Goal: Task Accomplishment & Management: Manage account settings

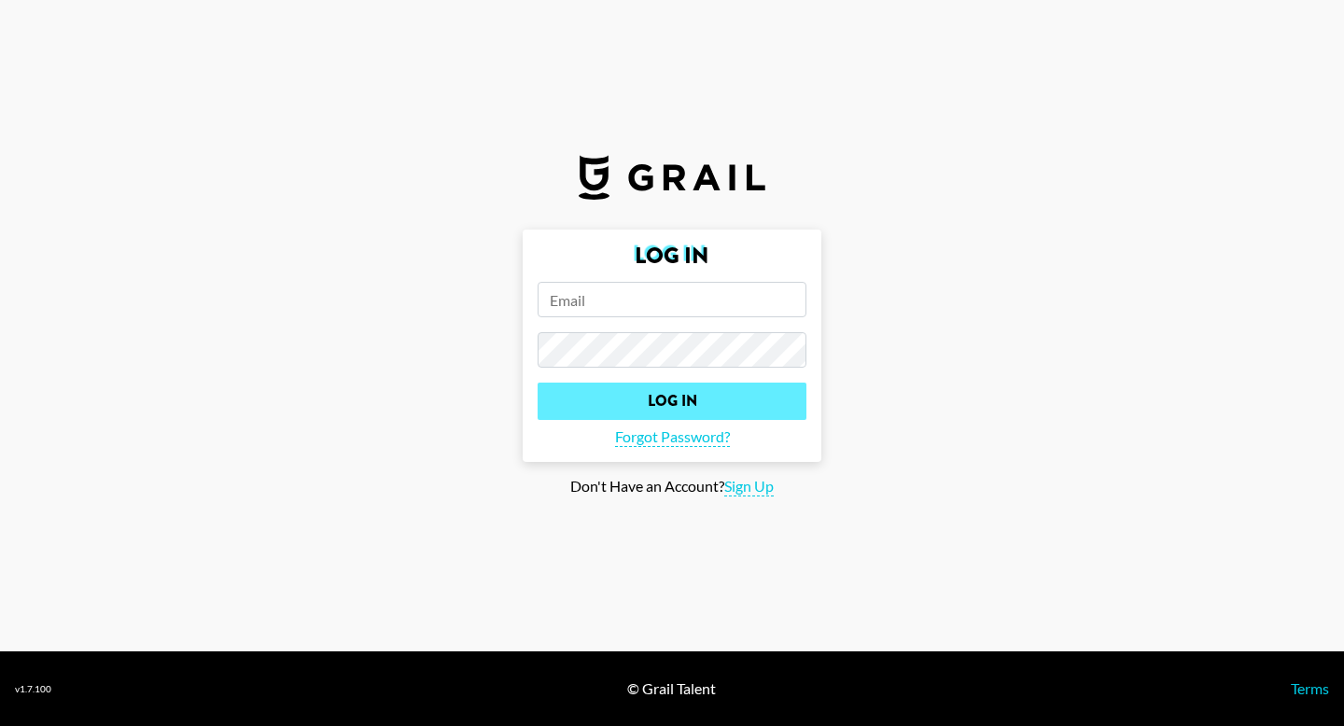
type input "[PERSON_NAME][EMAIL_ADDRESS][DOMAIN_NAME]"
click at [616, 411] on input "Log In" at bounding box center [672, 401] width 269 height 37
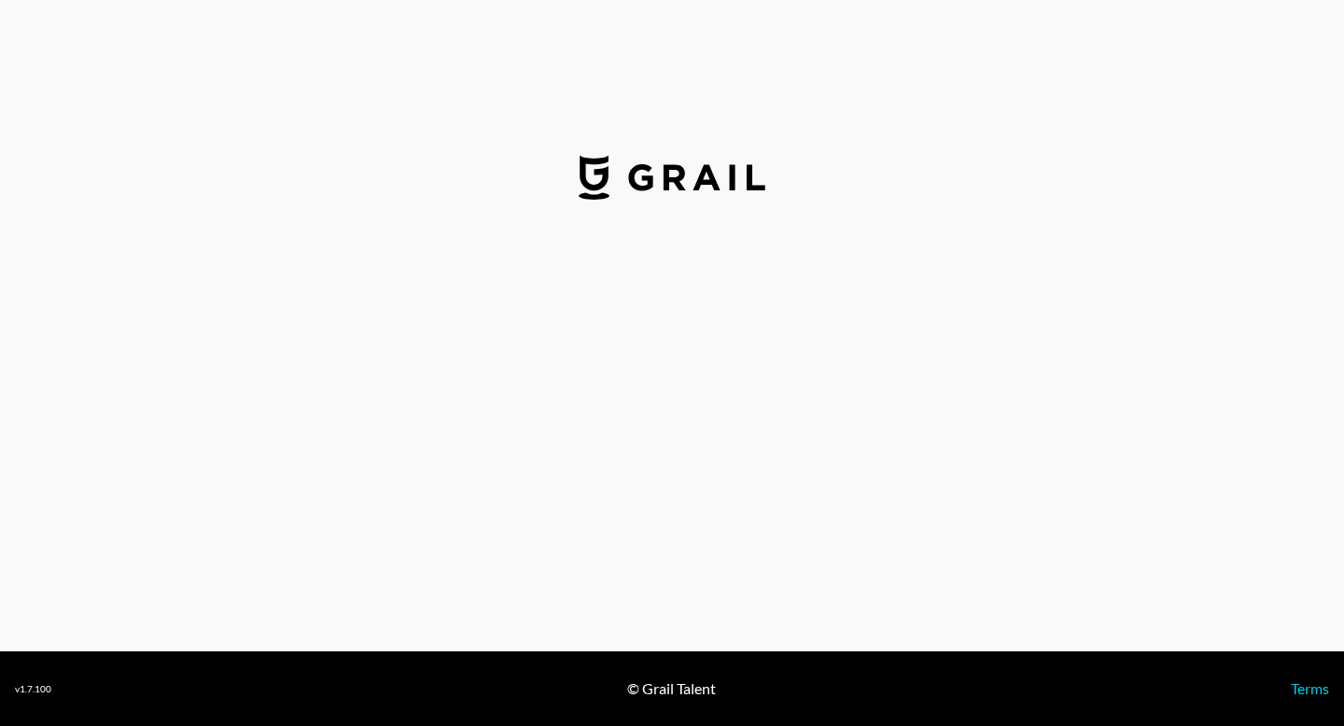
select select "USD"
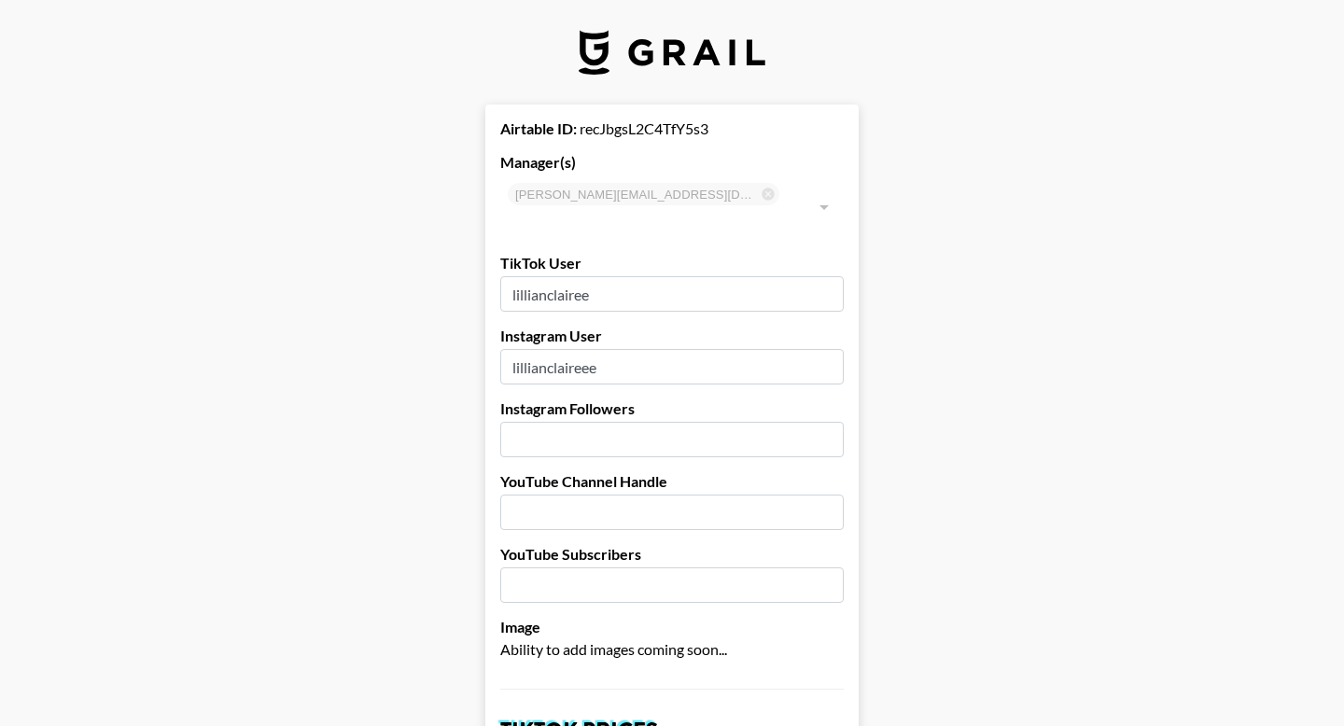
click at [690, 59] on img at bounding box center [672, 52] width 187 height 45
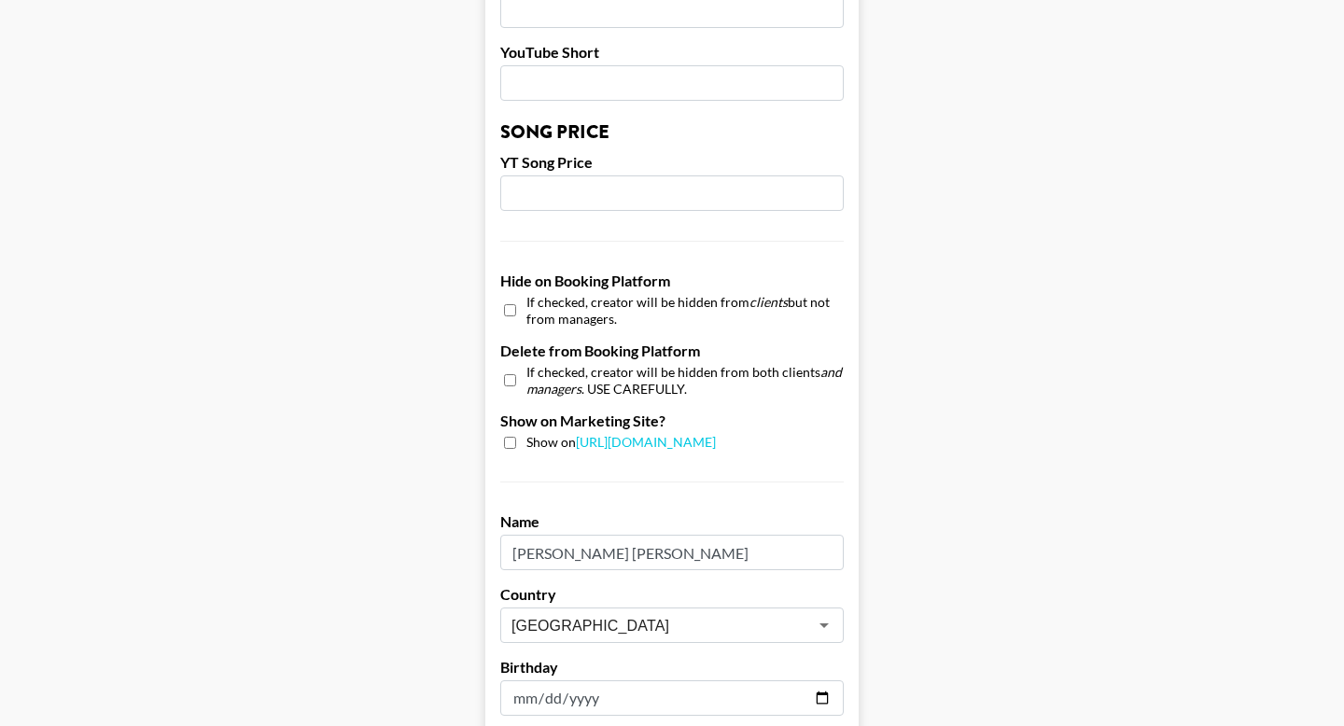
scroll to position [1555, 0]
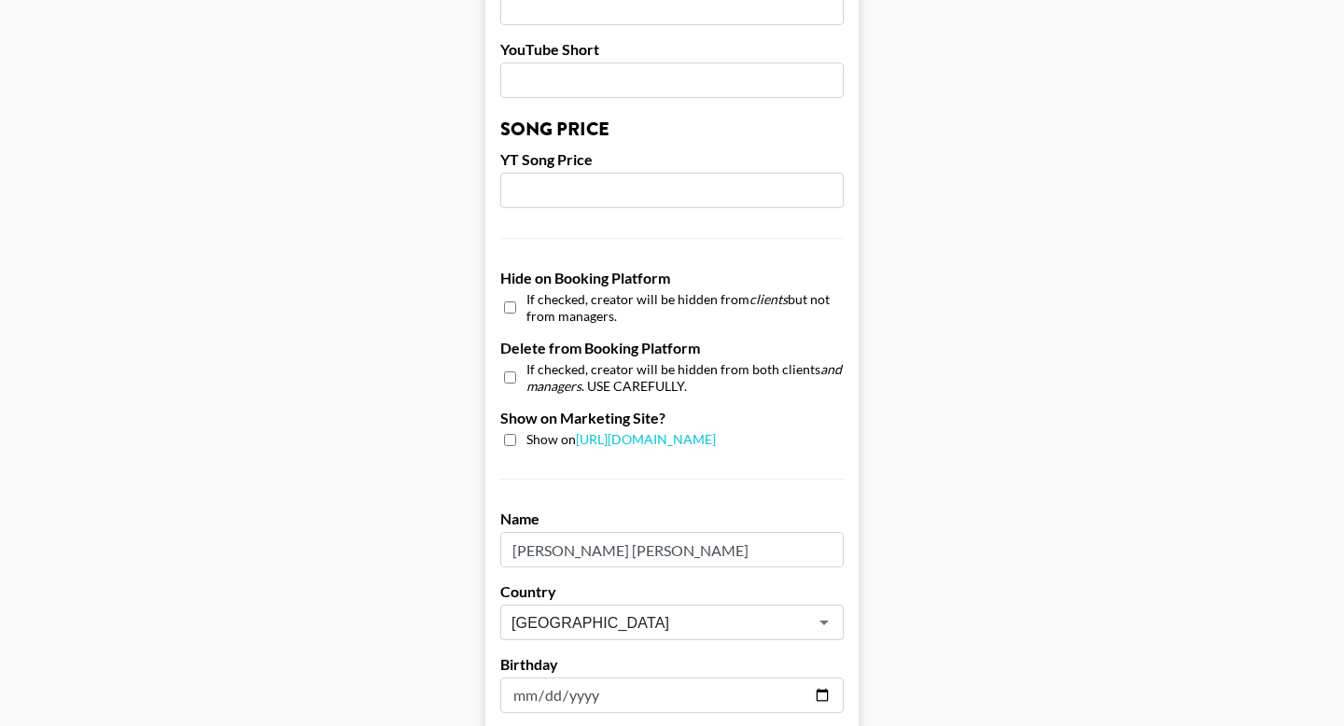
click at [505, 294] on input "checkbox" at bounding box center [510, 307] width 12 height 27
checkbox input "true"
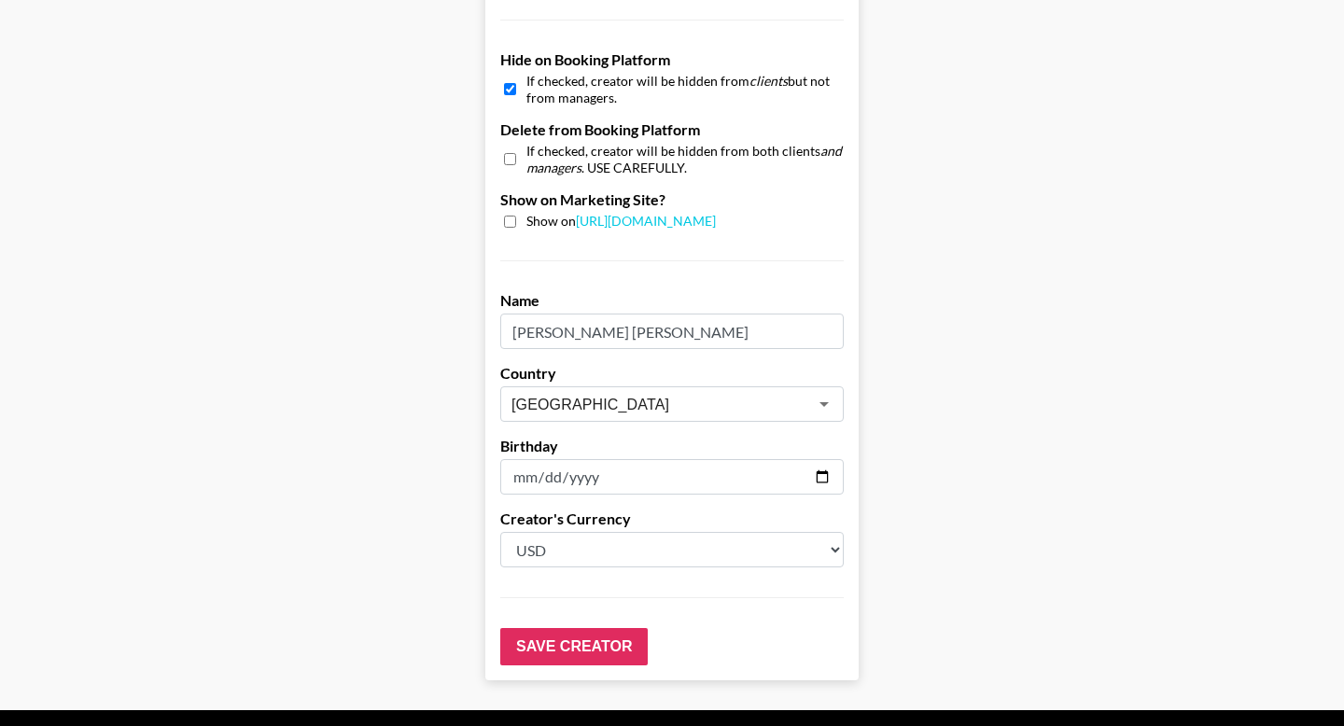
scroll to position [1784, 0]
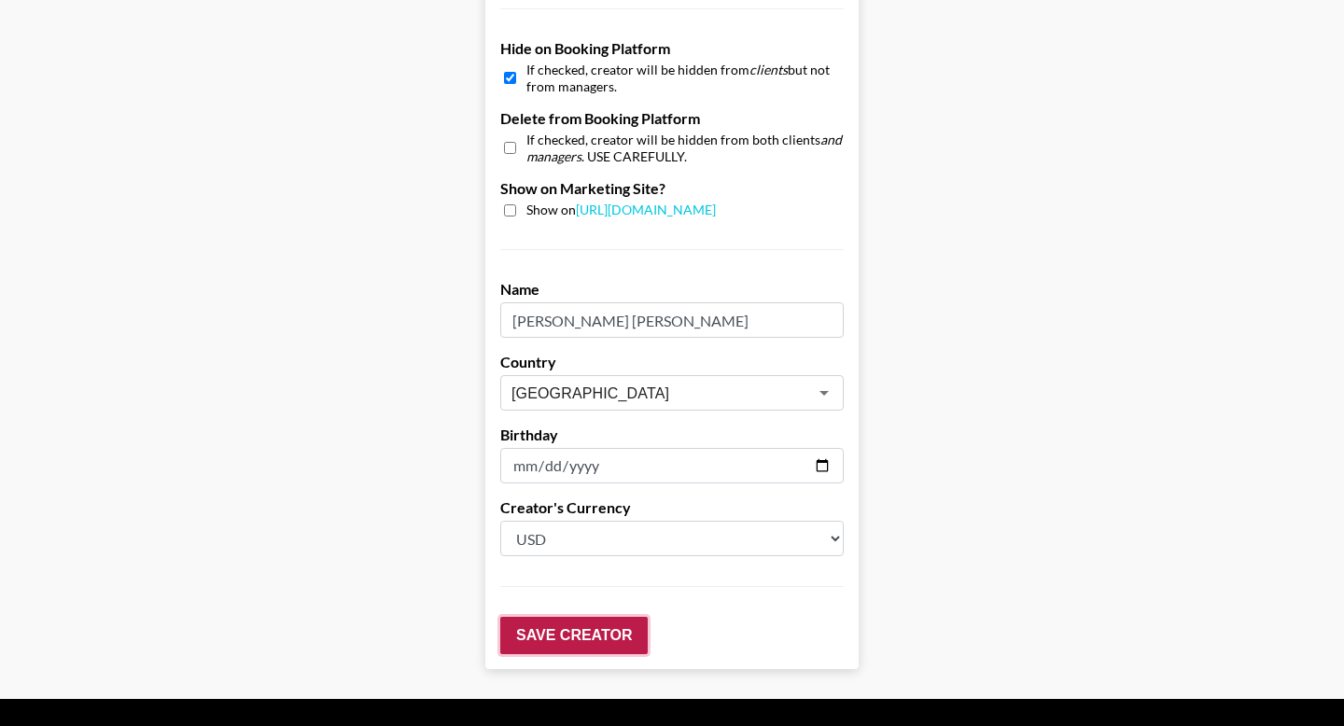
click at [558, 618] on input "Save Creator" at bounding box center [573, 635] width 147 height 37
click at [557, 617] on input "Save Creator" at bounding box center [573, 635] width 147 height 37
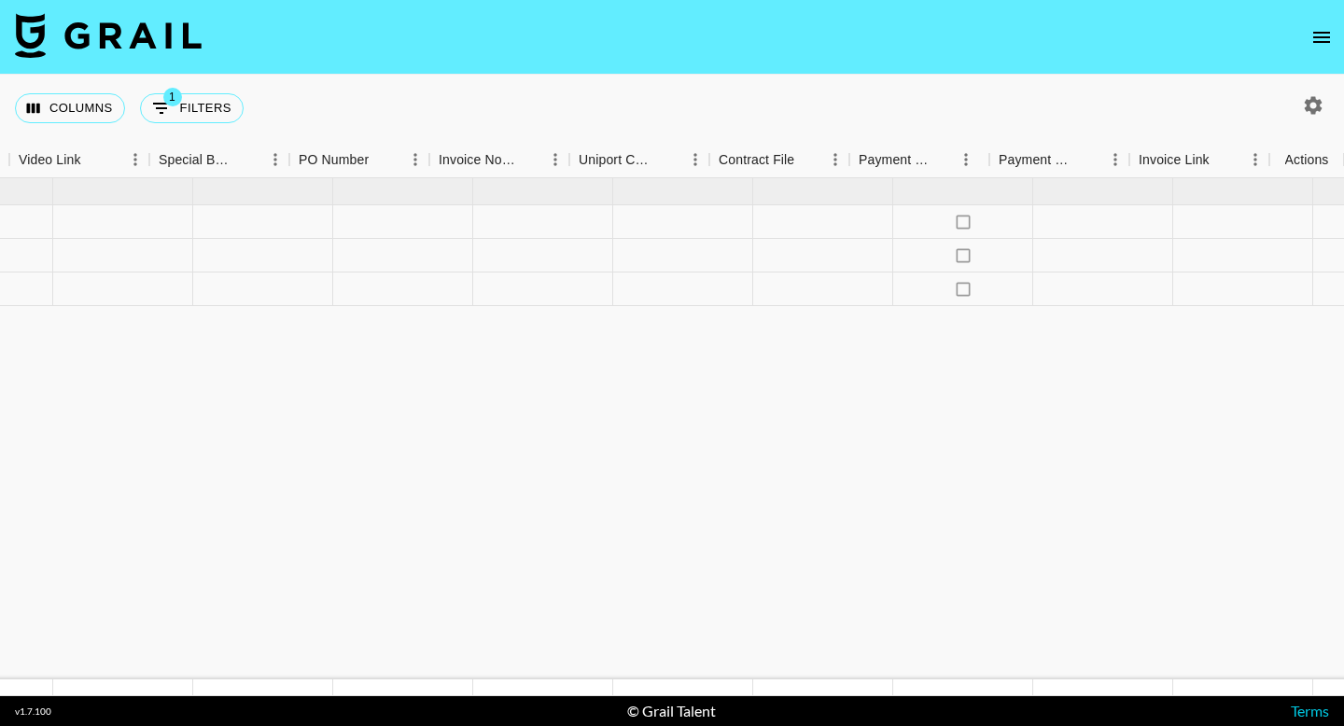
scroll to position [0, 1754]
click at [1310, 255] on icon "select merge strategy" at bounding box center [1306, 255] width 22 height 22
click at [184, 97] on button "1 Filters" at bounding box center [192, 108] width 104 height 30
select select "managerIds"
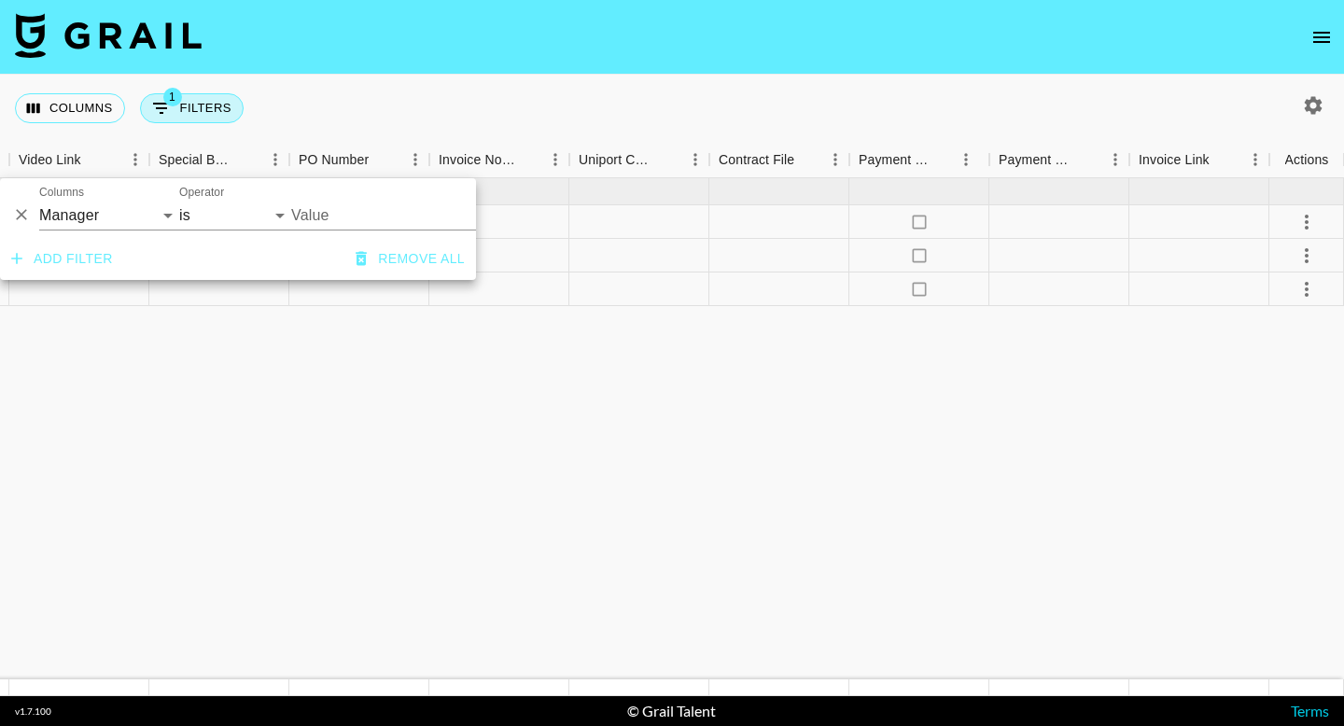
type input "[PERSON_NAME][EMAIL_ADDRESS][DOMAIN_NAME]"
click at [120, 38] on img at bounding box center [108, 35] width 187 height 45
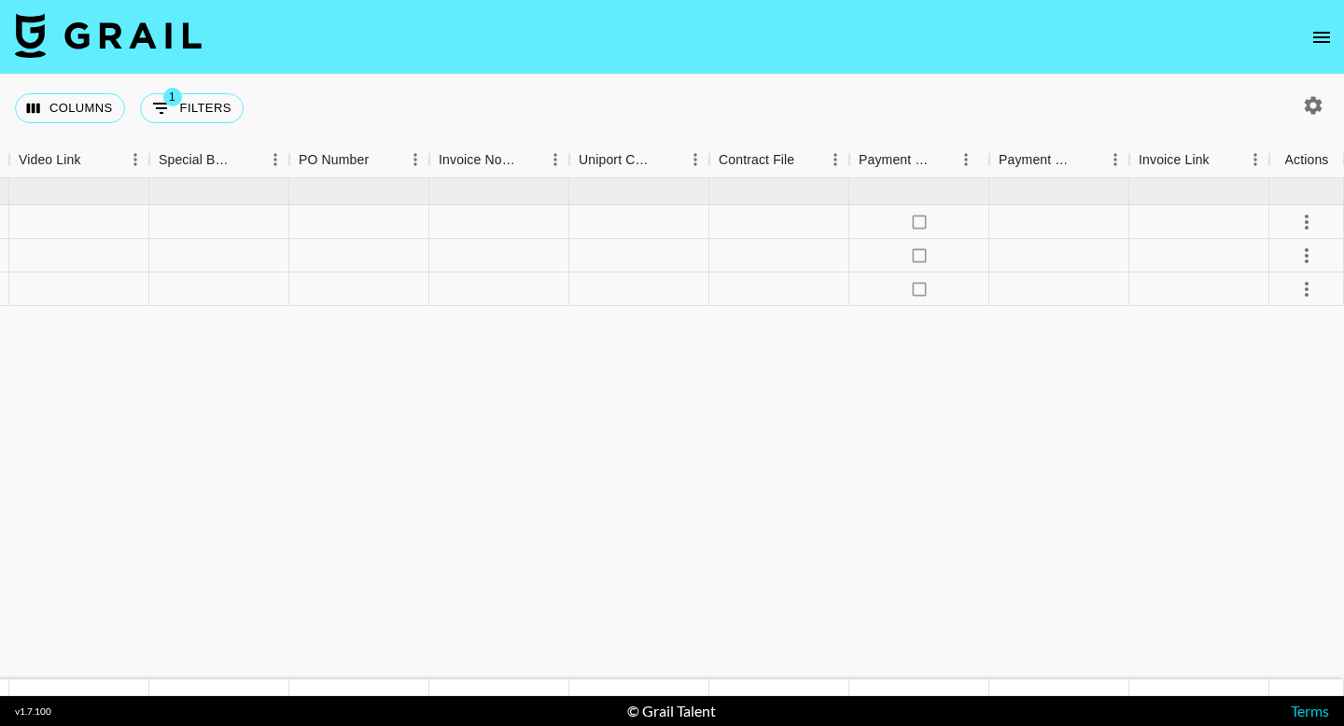
click at [1321, 35] on icon "open drawer" at bounding box center [1321, 37] width 17 height 11
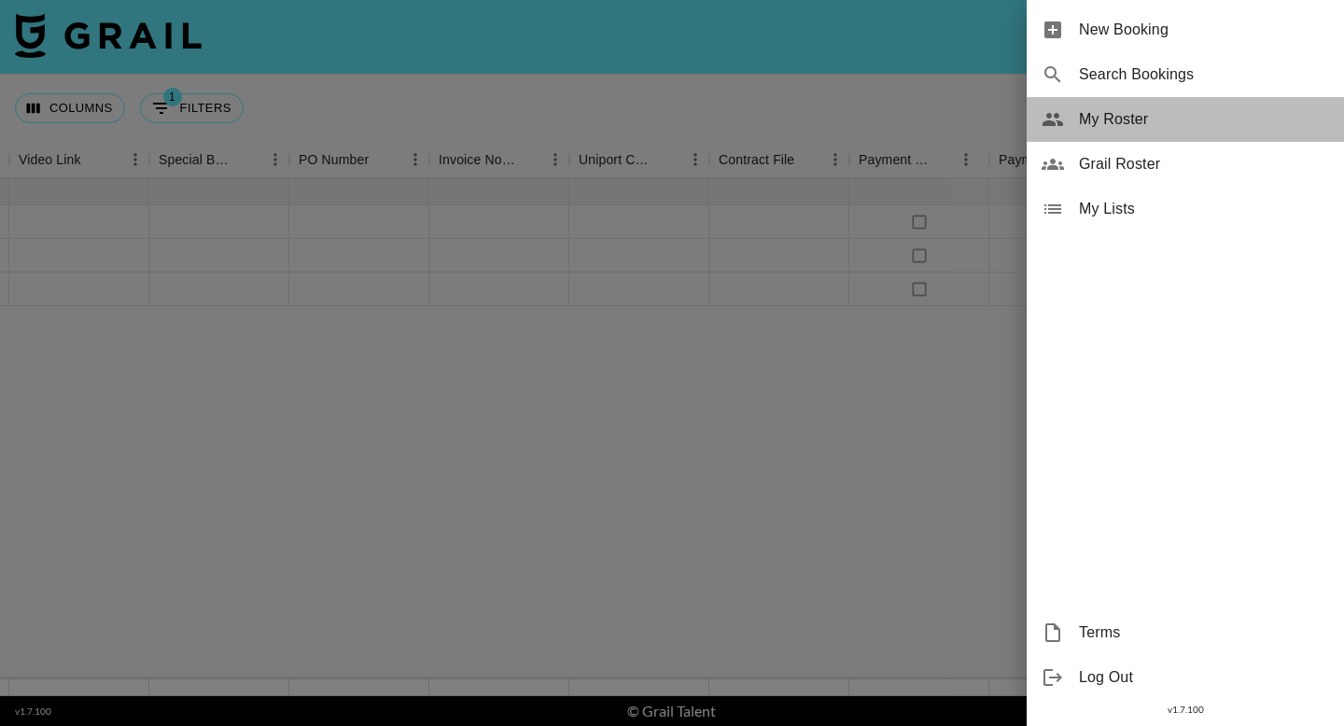
click at [1194, 132] on div "My Roster" at bounding box center [1184, 119] width 317 height 45
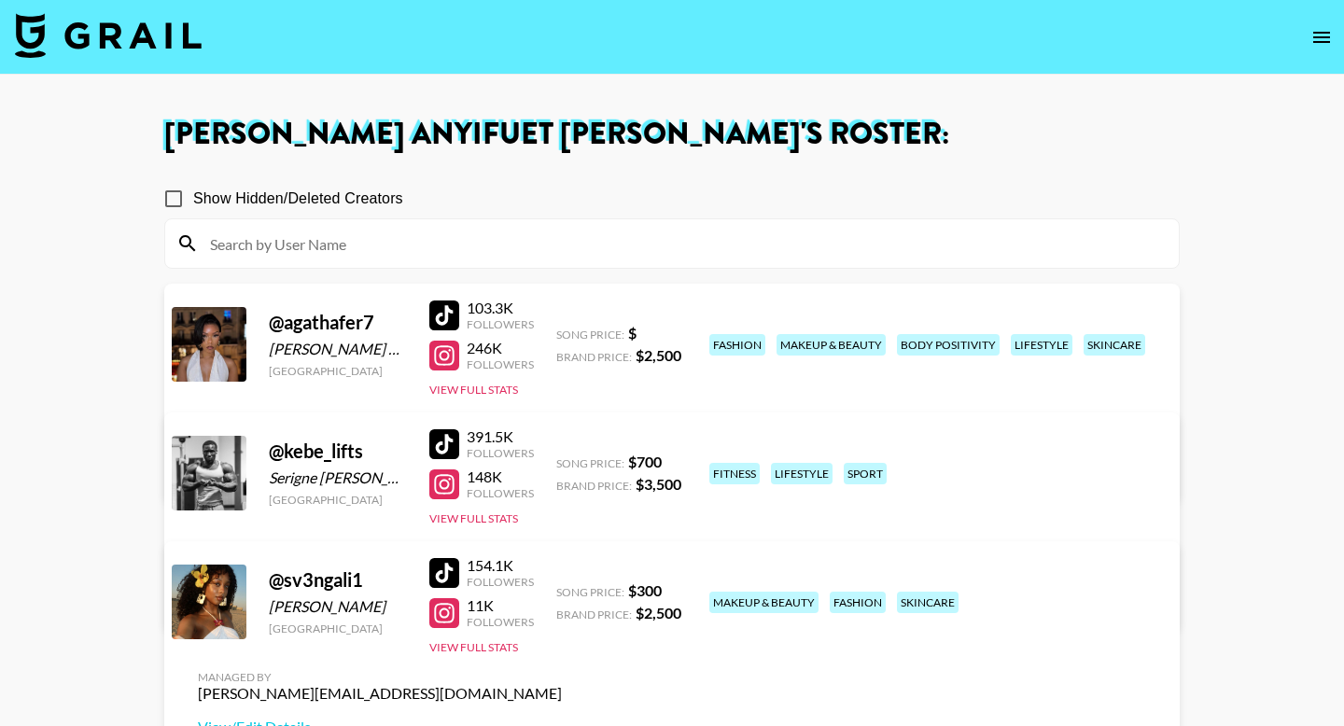
click at [562, 589] on link "View/Edit Details" at bounding box center [380, 598] width 364 height 19
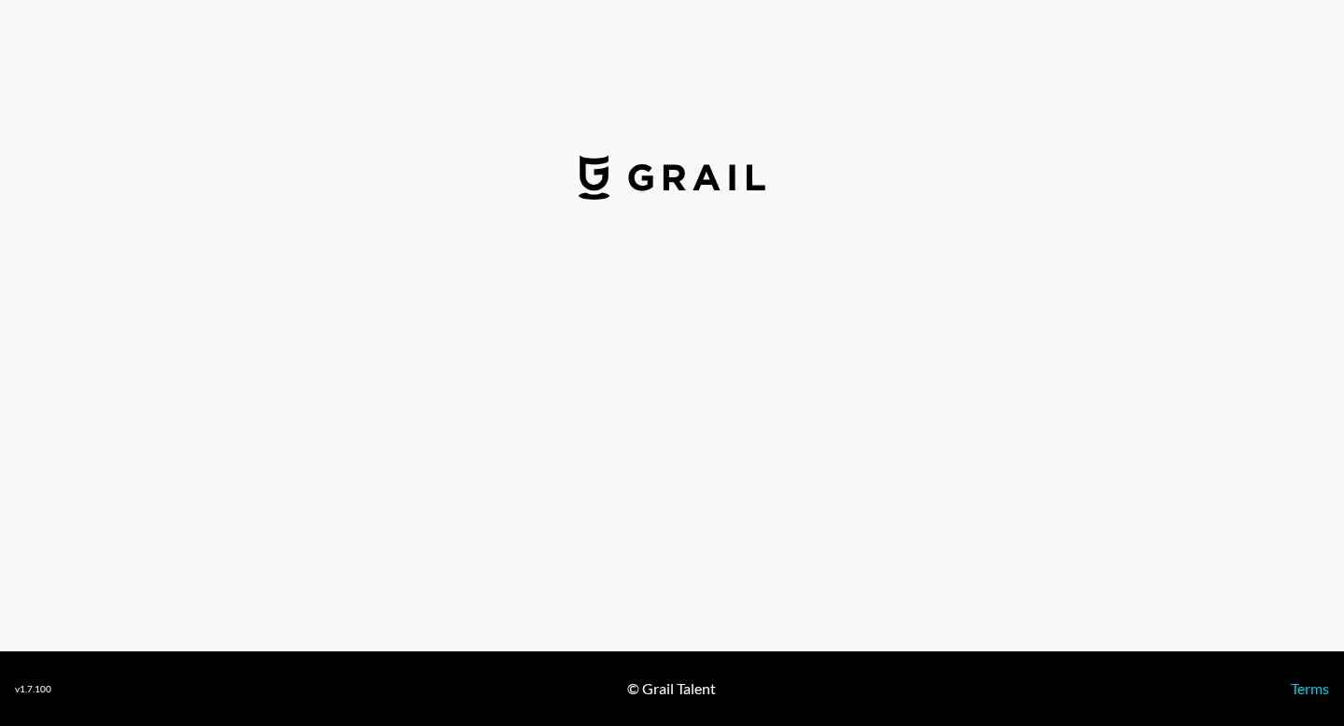
select select "USD"
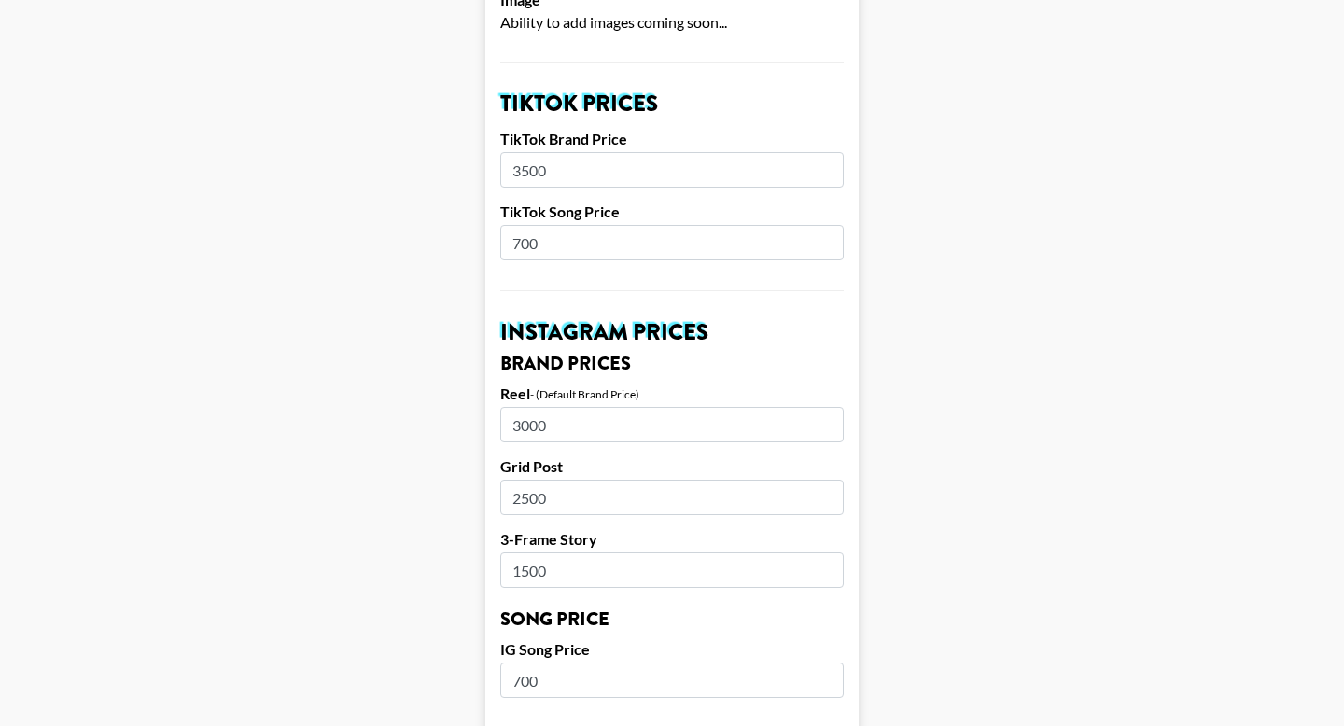
scroll to position [629, 0]
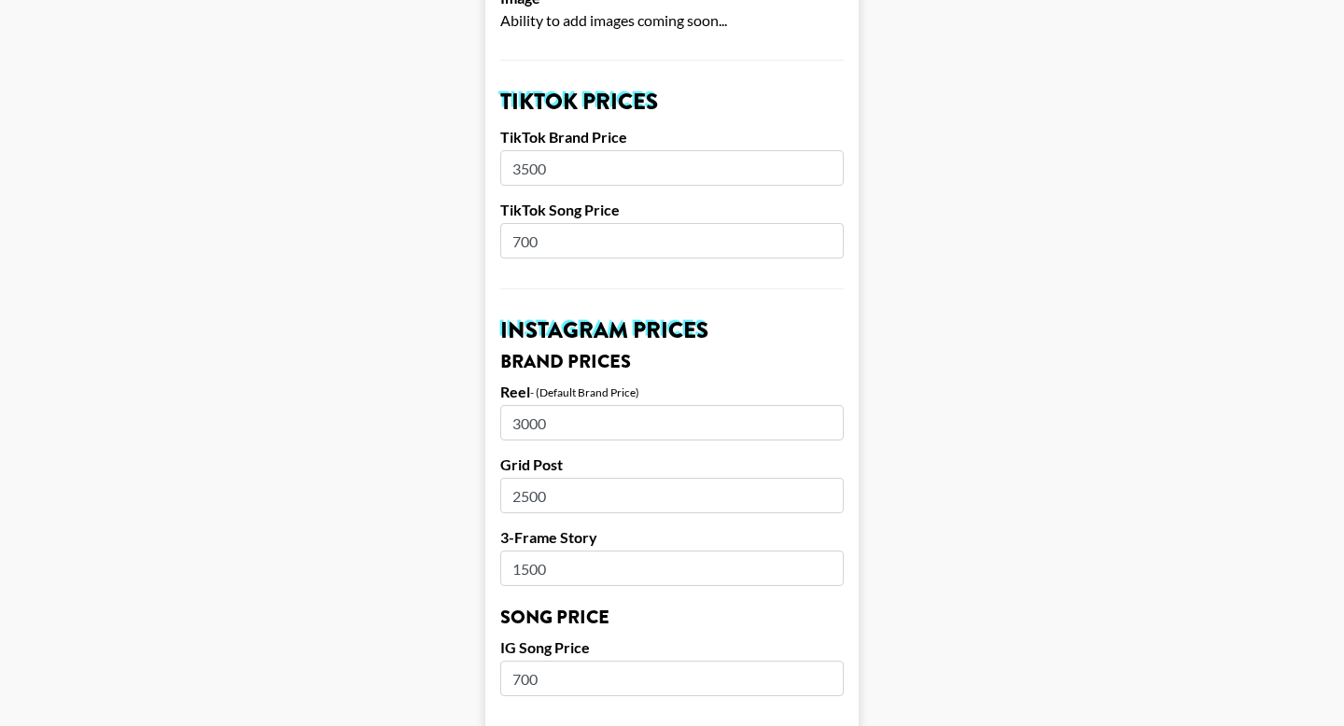
drag, startPoint x: 701, startPoint y: 393, endPoint x: 486, endPoint y: 377, distance: 215.2
click at [486, 377] on form "Airtable ID: rec8mwLpJ4zMxwcPR Manager(s) [PERSON_NAME][EMAIL_ADDRESS][DOMAIN_N…" at bounding box center [671, 650] width 373 height 2349
type input "6000"
type input "5250"
type input "2500"
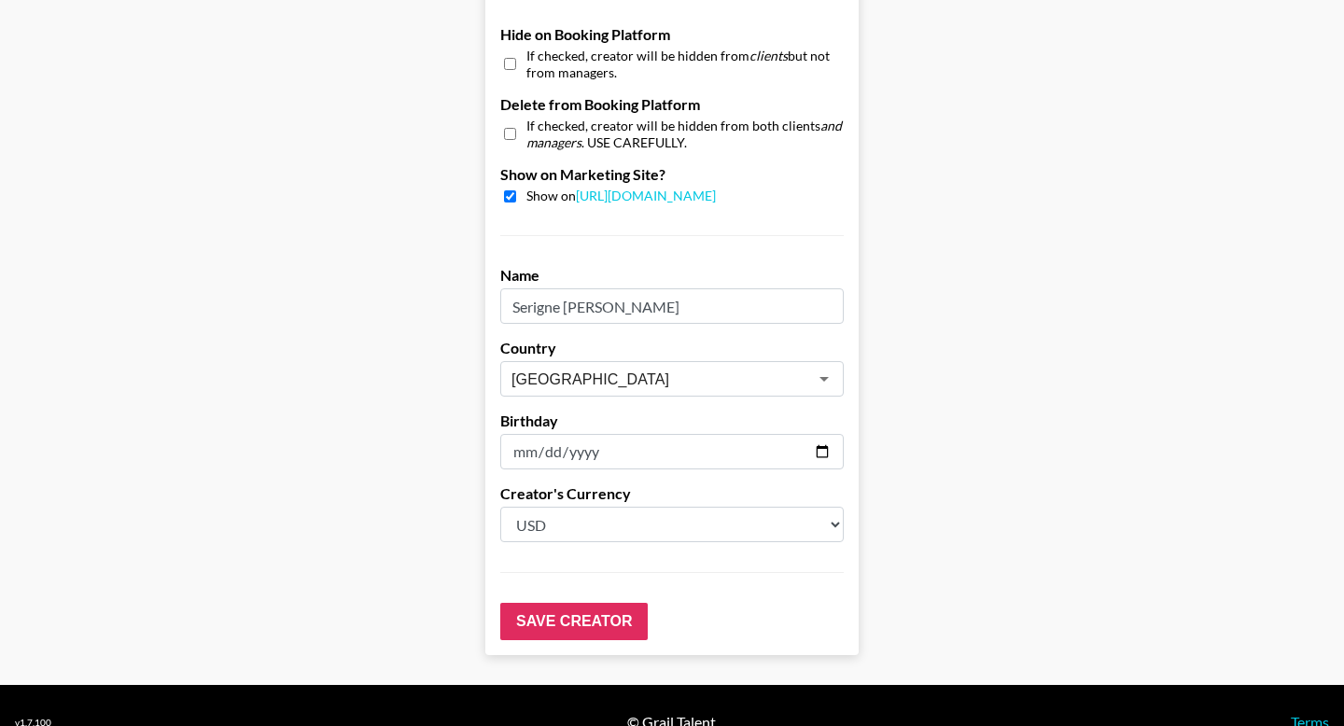
scroll to position [1806, 0]
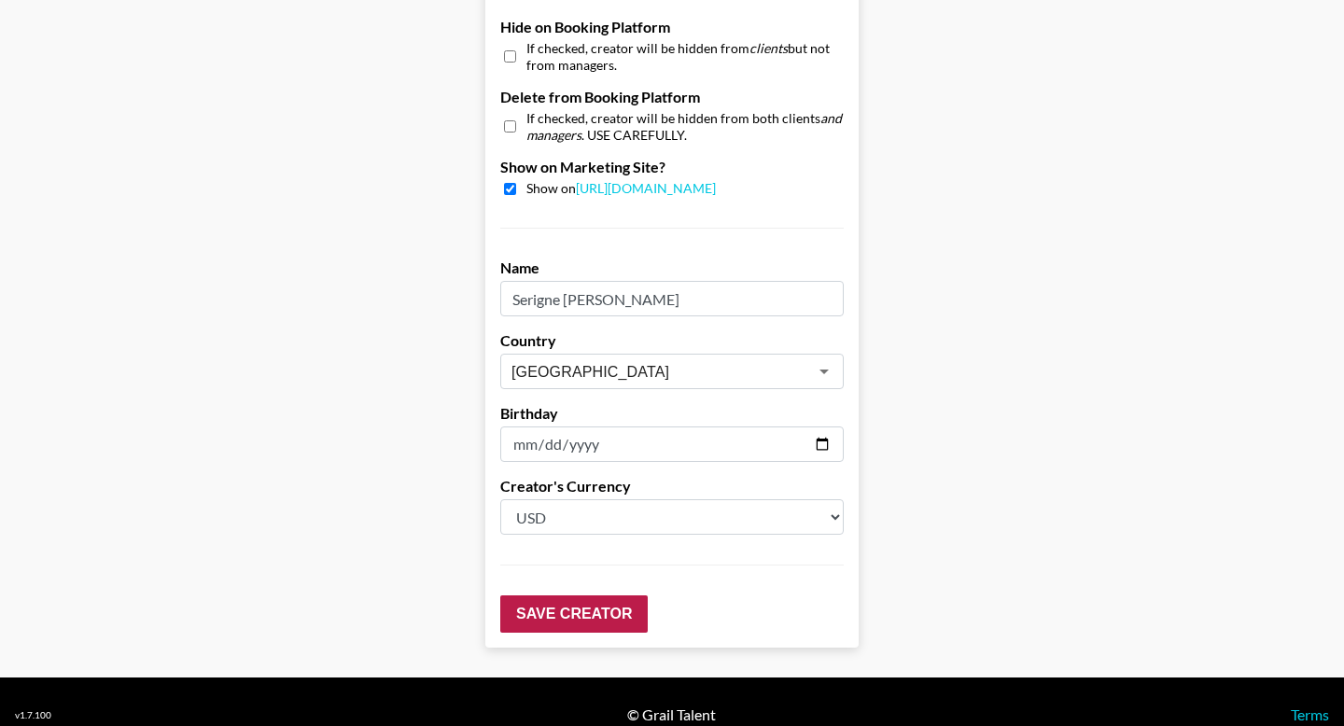
type input "1000"
click at [598, 595] on input "Save Creator" at bounding box center [573, 613] width 147 height 37
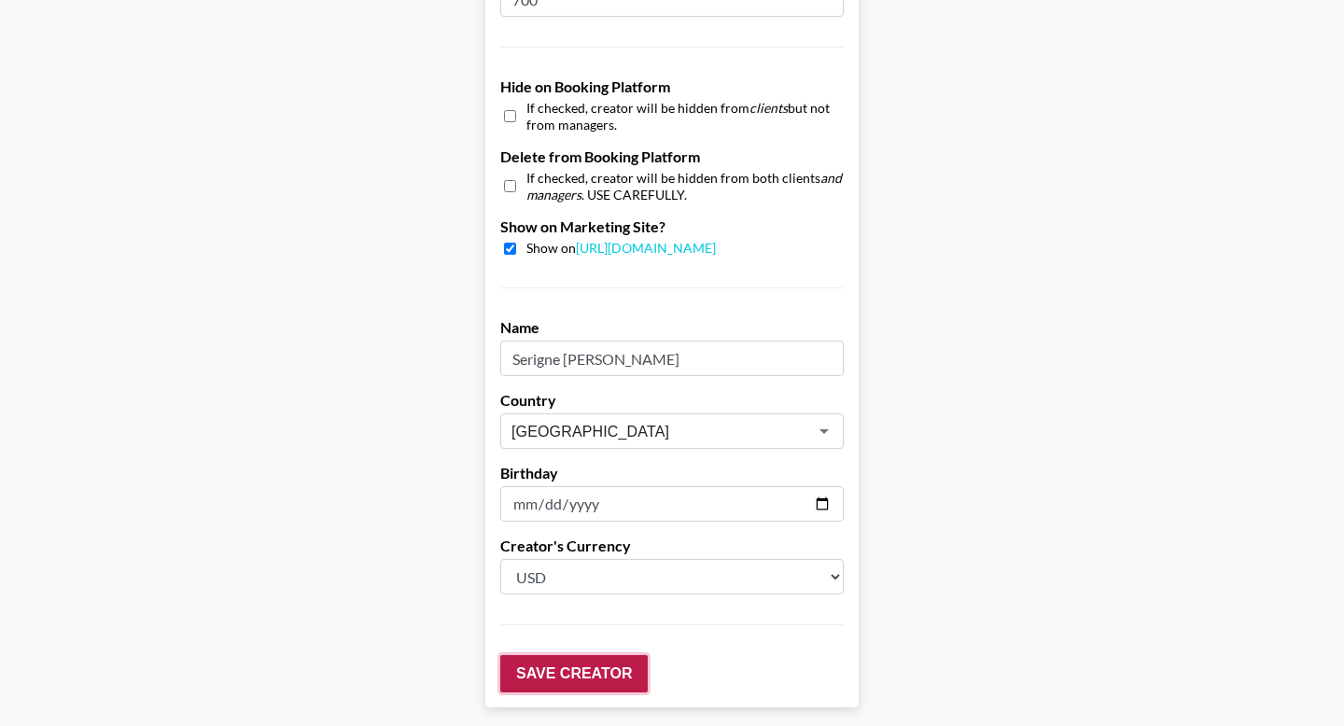
scroll to position [1865, 0]
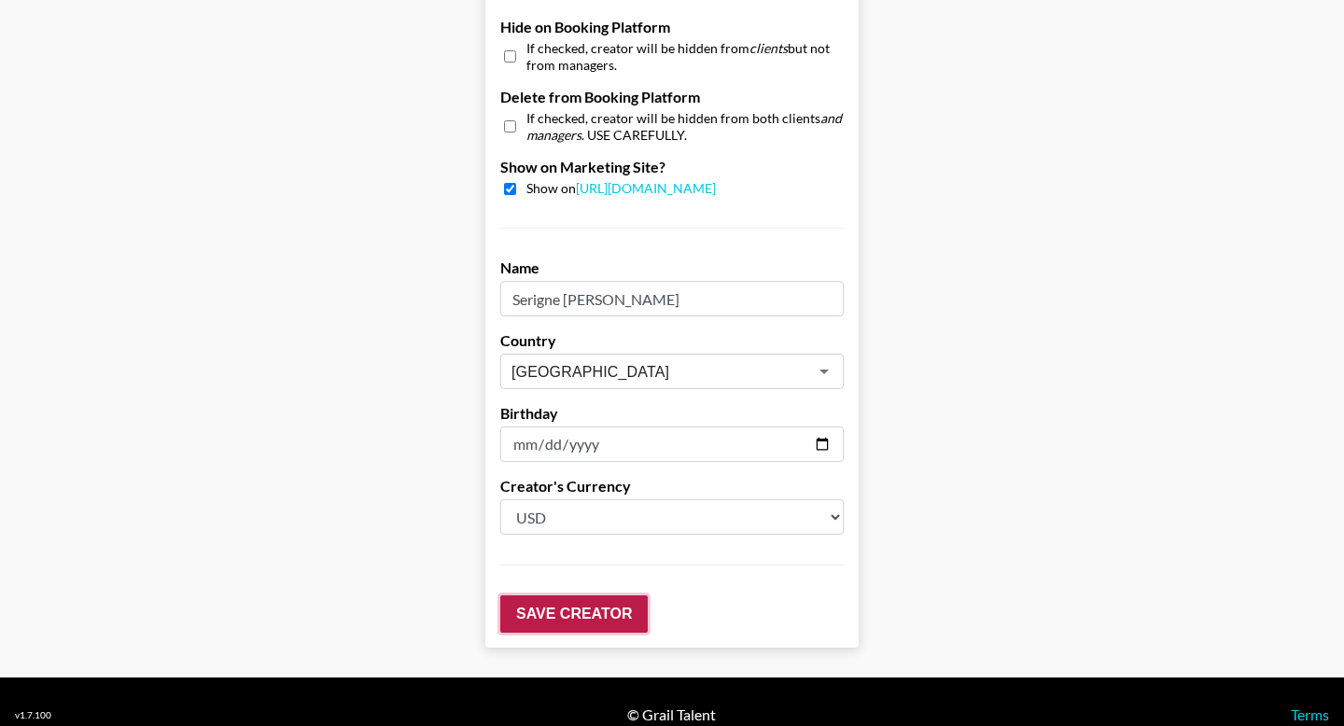
click at [590, 595] on input "Save Creator" at bounding box center [573, 613] width 147 height 37
